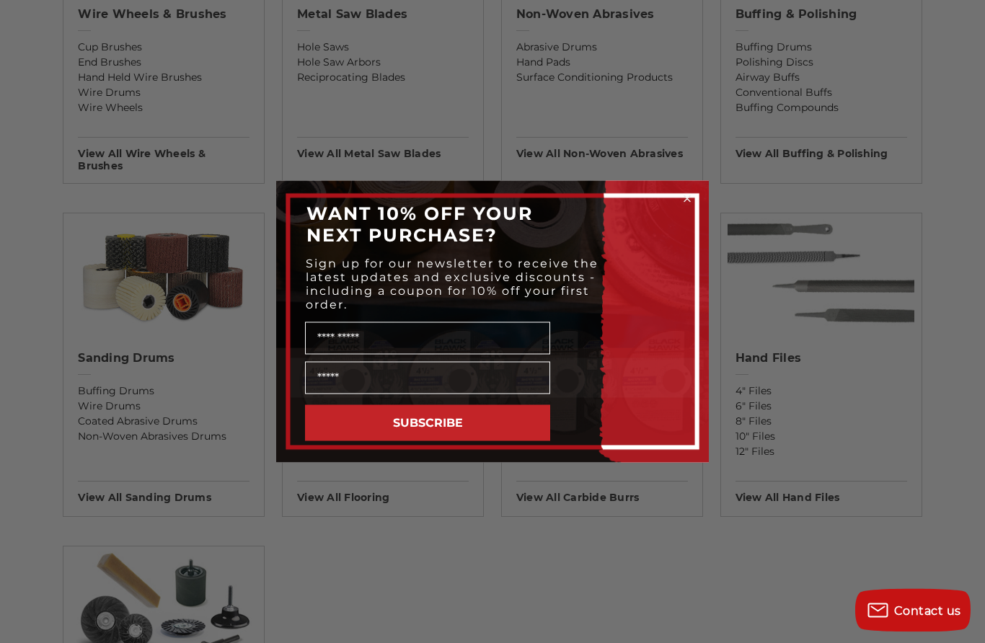
scroll to position [1027, 0]
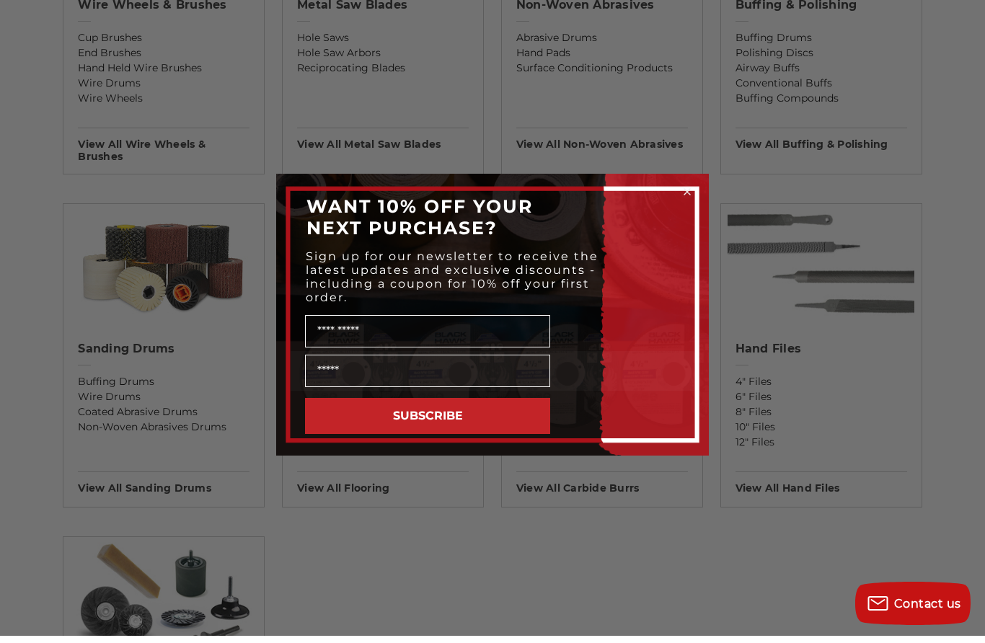
click at [694, 206] on icon "Close dialog" at bounding box center [687, 199] width 14 height 14
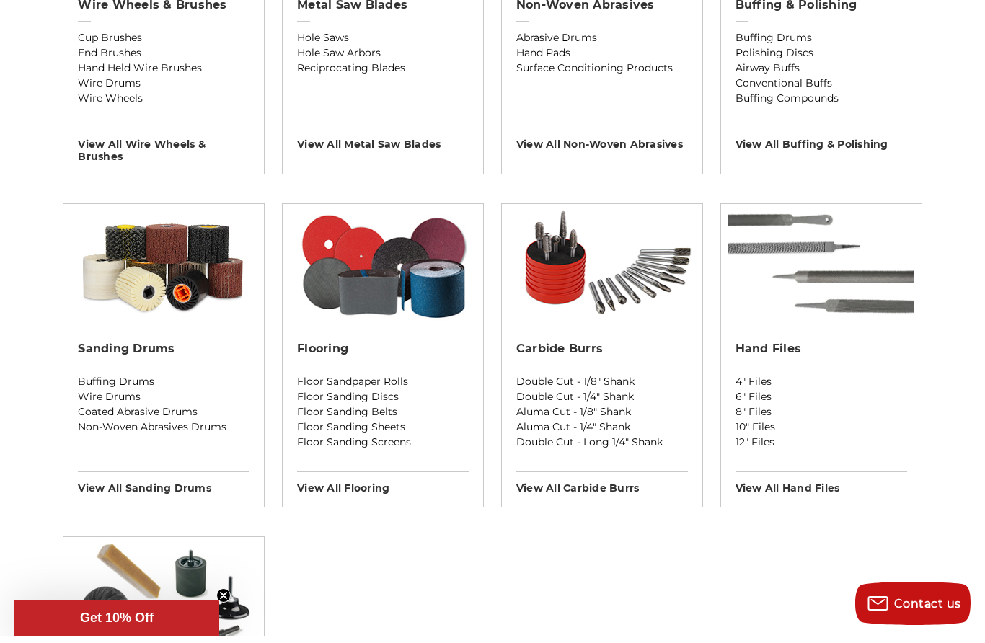
scroll to position [1035, 0]
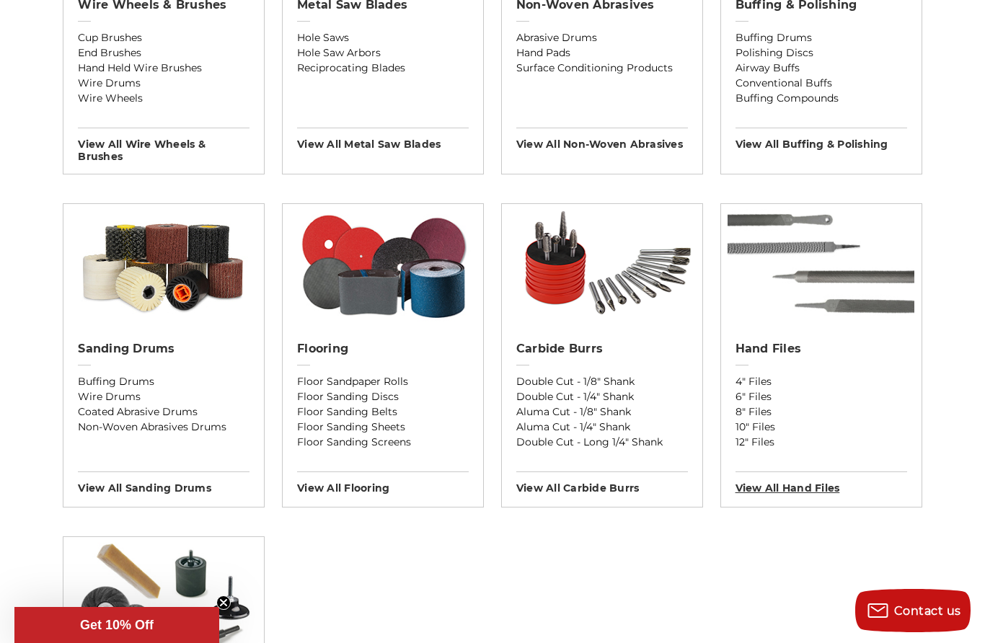
click at [803, 490] on h3 "View All hand files" at bounding box center [821, 483] width 172 height 23
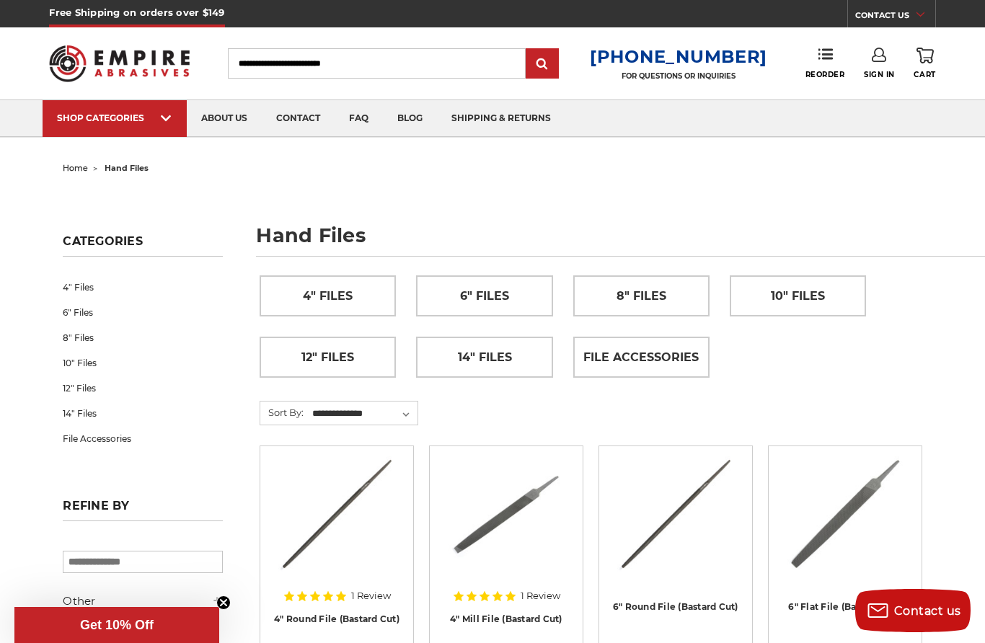
click at [817, 289] on span "10" Files" at bounding box center [798, 296] width 54 height 25
